Goal: Task Accomplishment & Management: Use online tool/utility

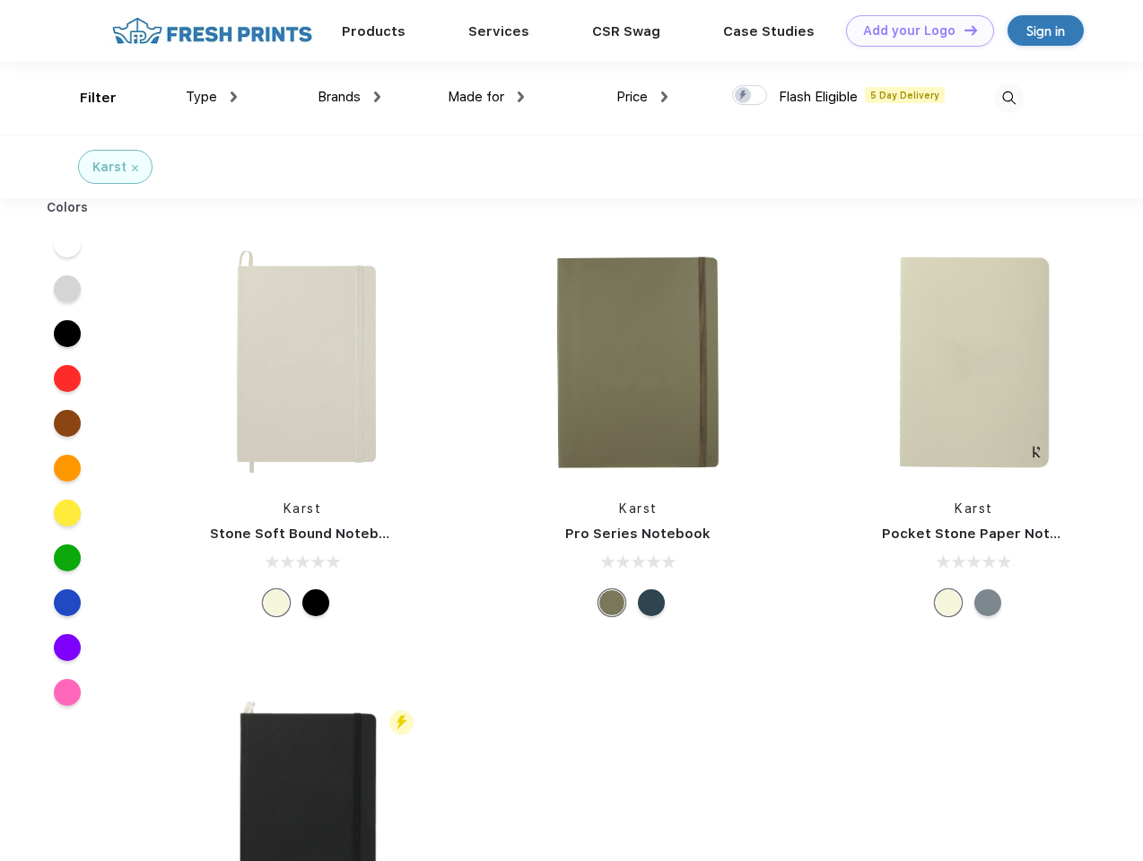
click at [913, 31] on link "Add your Logo Design Tool" at bounding box center [920, 30] width 148 height 31
click at [0, 0] on div "Design Tool" at bounding box center [0, 0] width 0 height 0
click at [963, 30] on link "Add your Logo Design Tool" at bounding box center [920, 30] width 148 height 31
click at [86, 98] on div "Filter" at bounding box center [98, 98] width 37 height 21
click at [212, 97] on span "Type" at bounding box center [201, 97] width 31 height 16
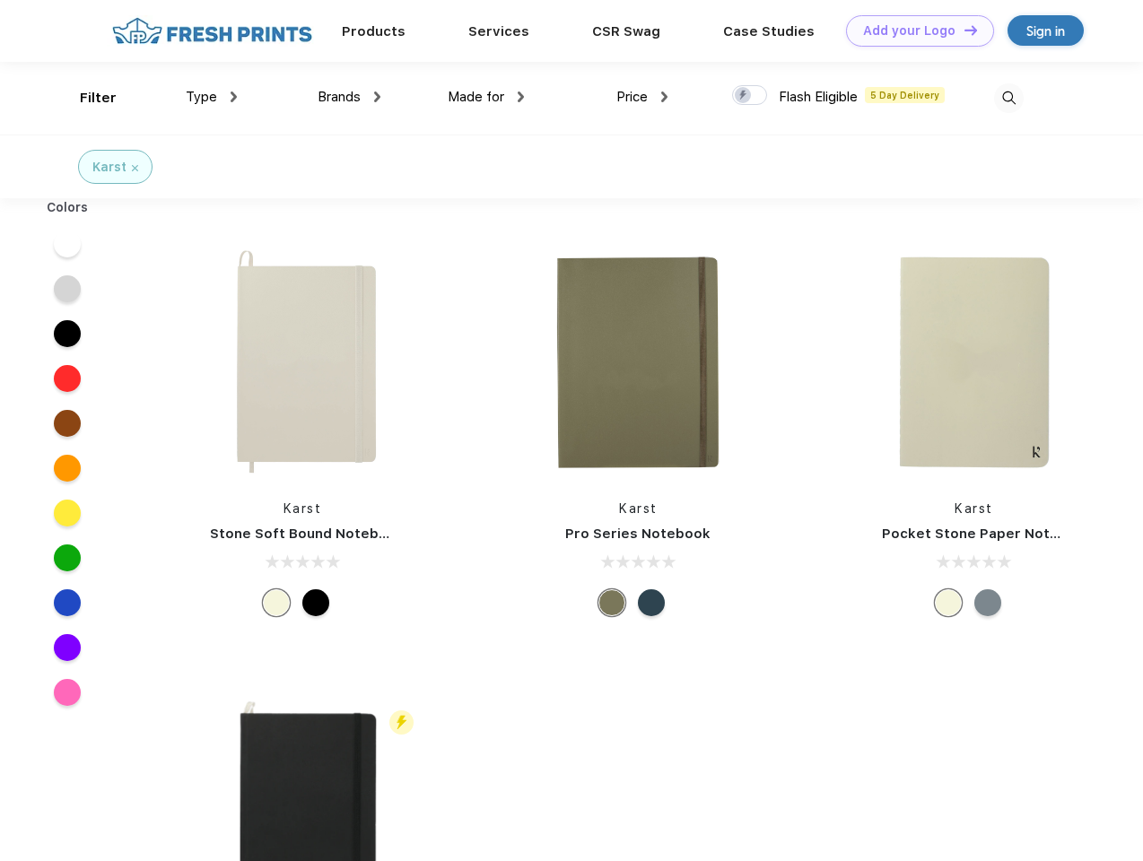
click at [349, 97] on span "Brands" at bounding box center [339, 97] width 43 height 16
click at [486, 97] on span "Made for" at bounding box center [476, 97] width 57 height 16
click at [642, 97] on span "Price" at bounding box center [631, 97] width 31 height 16
click at [750, 96] on div at bounding box center [749, 95] width 35 height 20
click at [744, 96] on input "checkbox" at bounding box center [738, 90] width 12 height 12
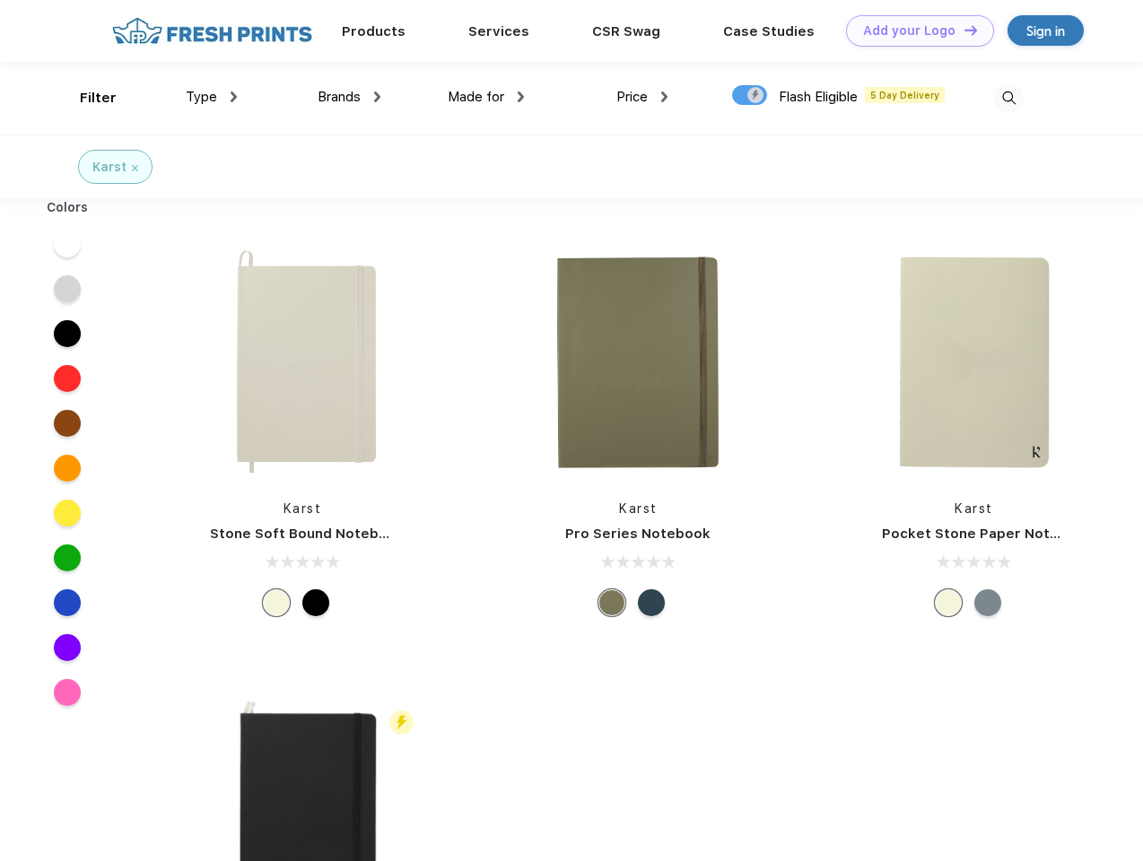
click at [1009, 98] on img at bounding box center [1009, 98] width 30 height 30
